Goal: Consume media (video, audio)

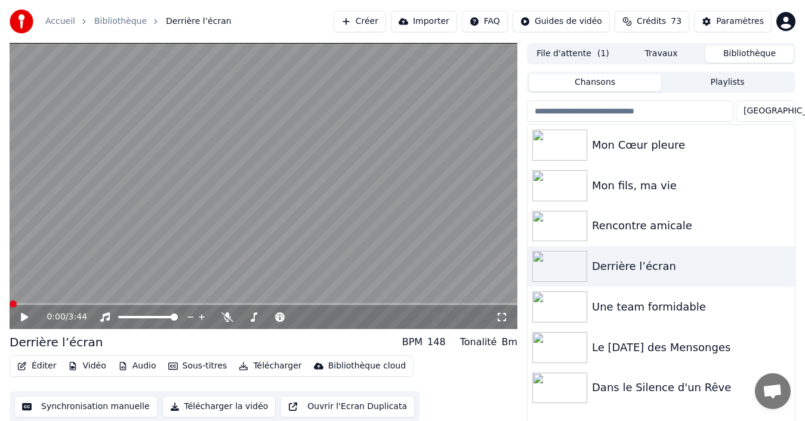
click at [10, 306] on span at bounding box center [13, 303] width 7 height 7
click at [23, 318] on icon at bounding box center [24, 317] width 7 height 8
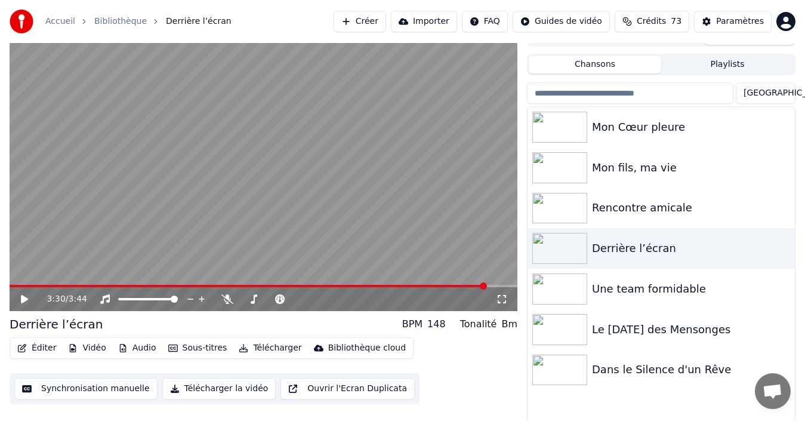
scroll to position [19, 0]
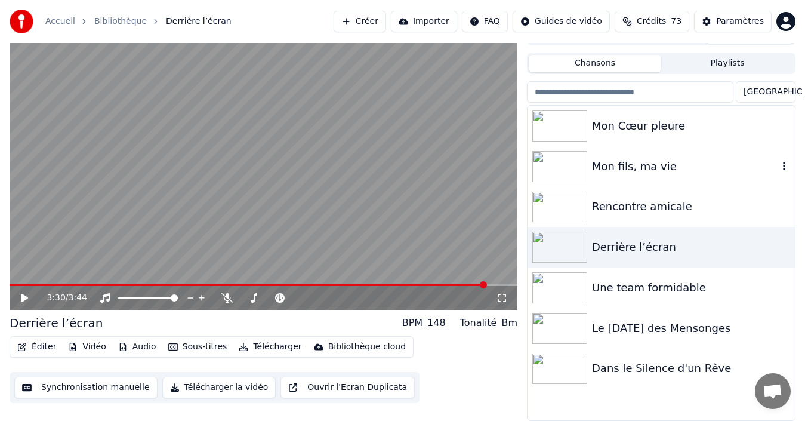
click at [647, 169] on div "Mon fils, ma vie" at bounding box center [685, 166] width 186 height 17
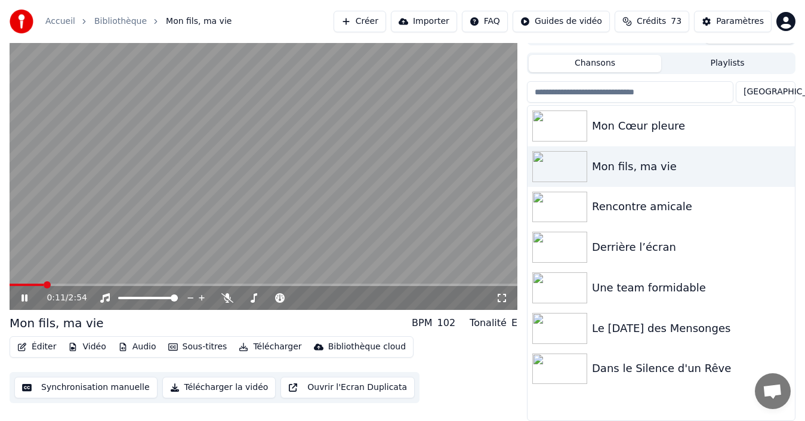
drag, startPoint x: 33, startPoint y: 298, endPoint x: 10, endPoint y: 295, distance: 22.8
click at [32, 294] on icon at bounding box center [32, 298] width 27 height 10
click at [225, 298] on icon at bounding box center [227, 298] width 12 height 10
click at [297, 296] on span at bounding box center [296, 297] width 7 height 7
click at [10, 282] on span at bounding box center [13, 284] width 7 height 7
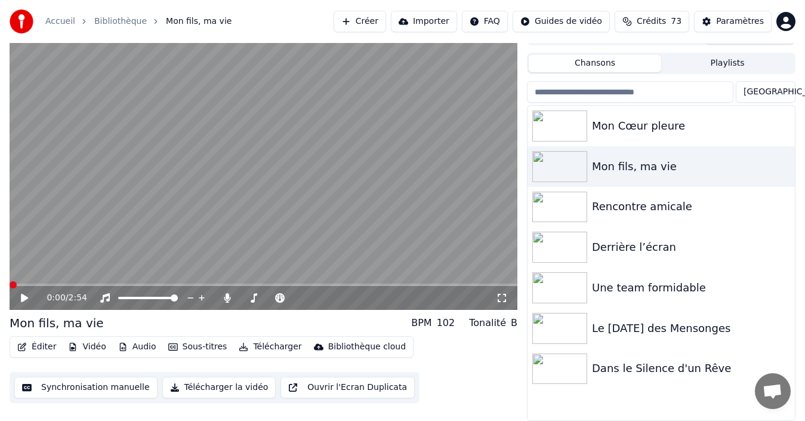
click at [23, 298] on icon at bounding box center [24, 298] width 7 height 8
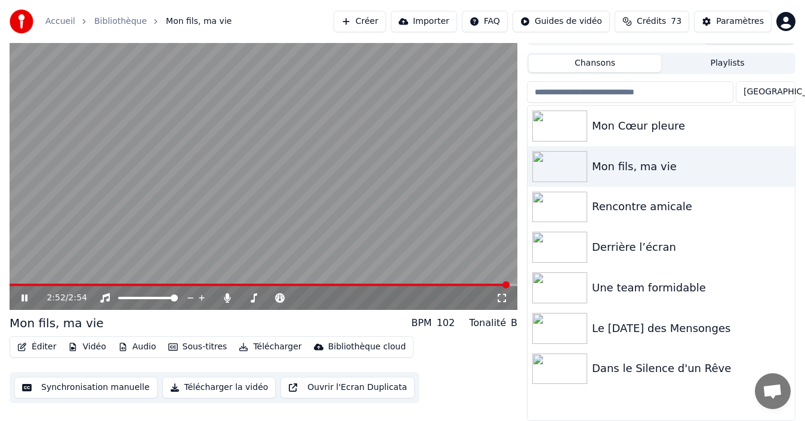
click at [26, 295] on icon at bounding box center [24, 297] width 6 height 7
